Goal: Navigation & Orientation: Find specific page/section

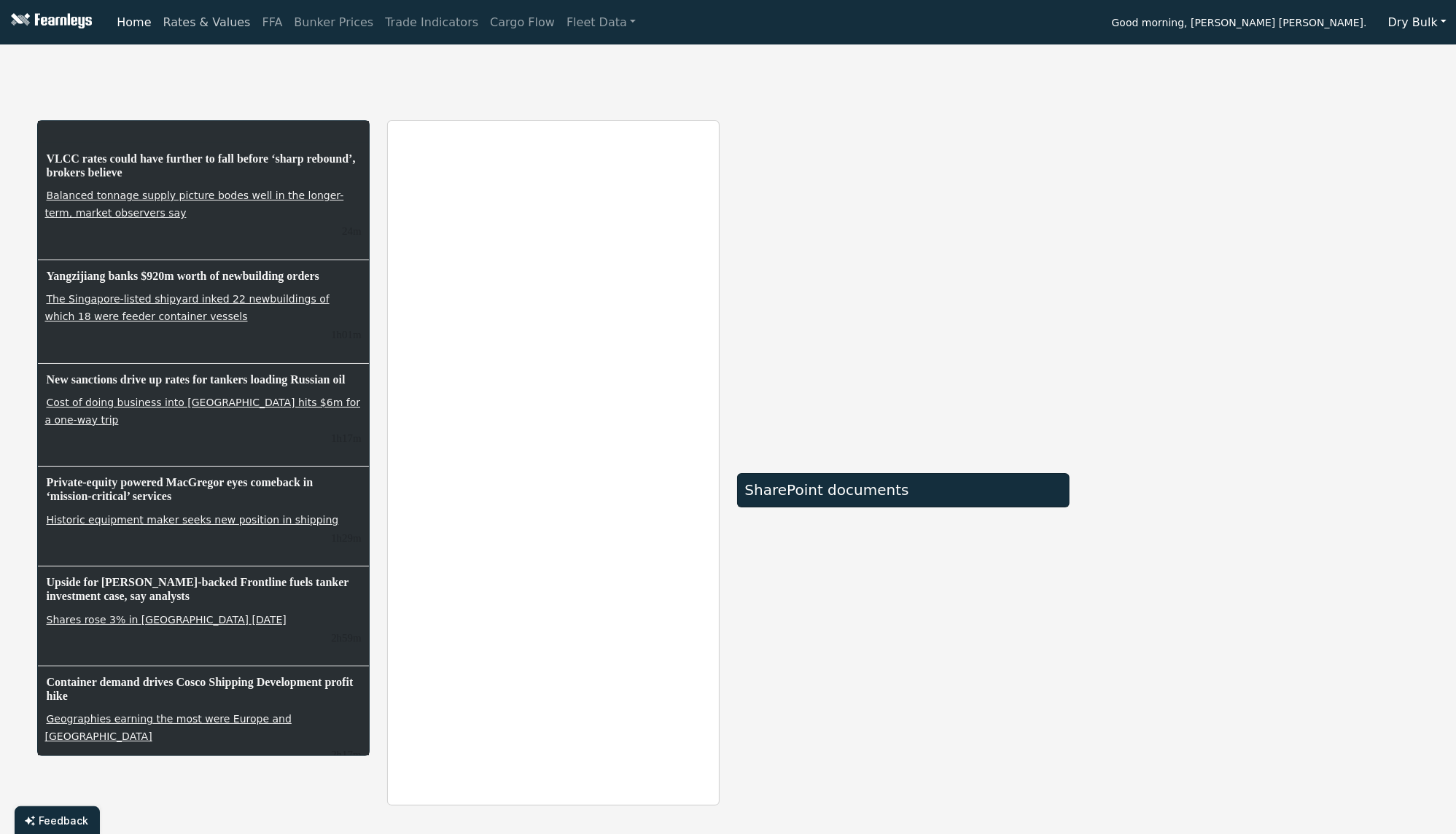
click at [186, 29] on link "Rates & Values" at bounding box center [206, 23] width 99 height 29
